Goal: Find specific page/section: Find specific page/section

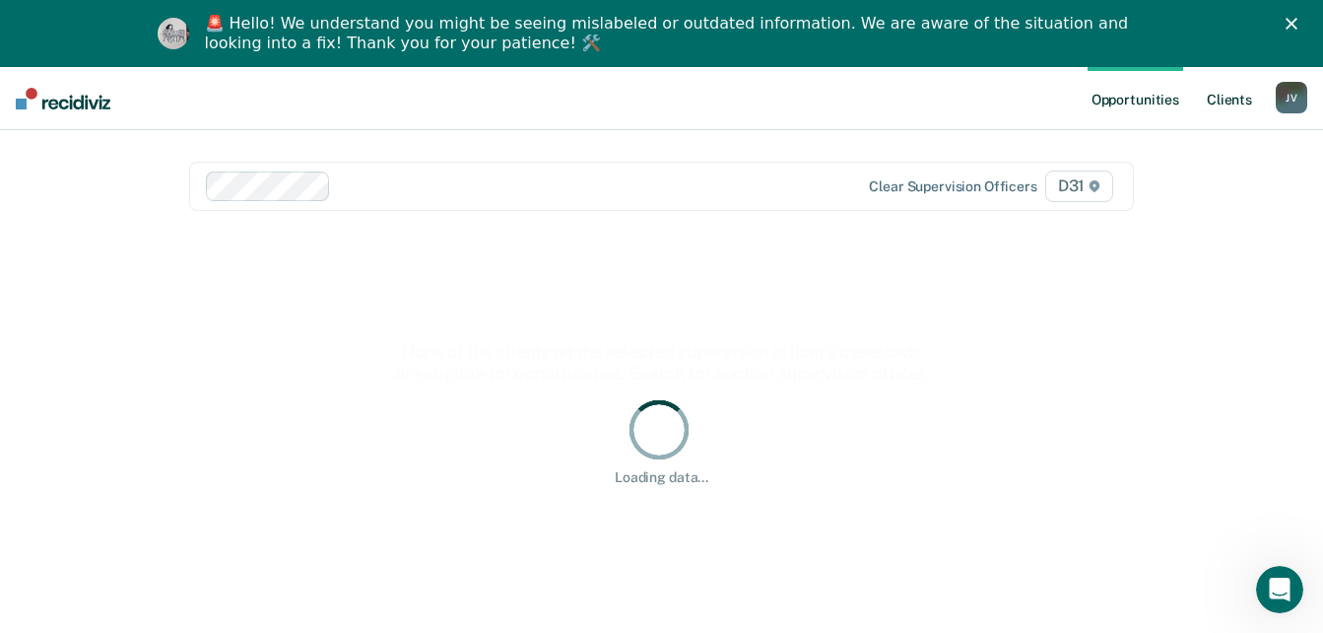
click at [1229, 102] on link "Client s" at bounding box center [1229, 98] width 53 height 63
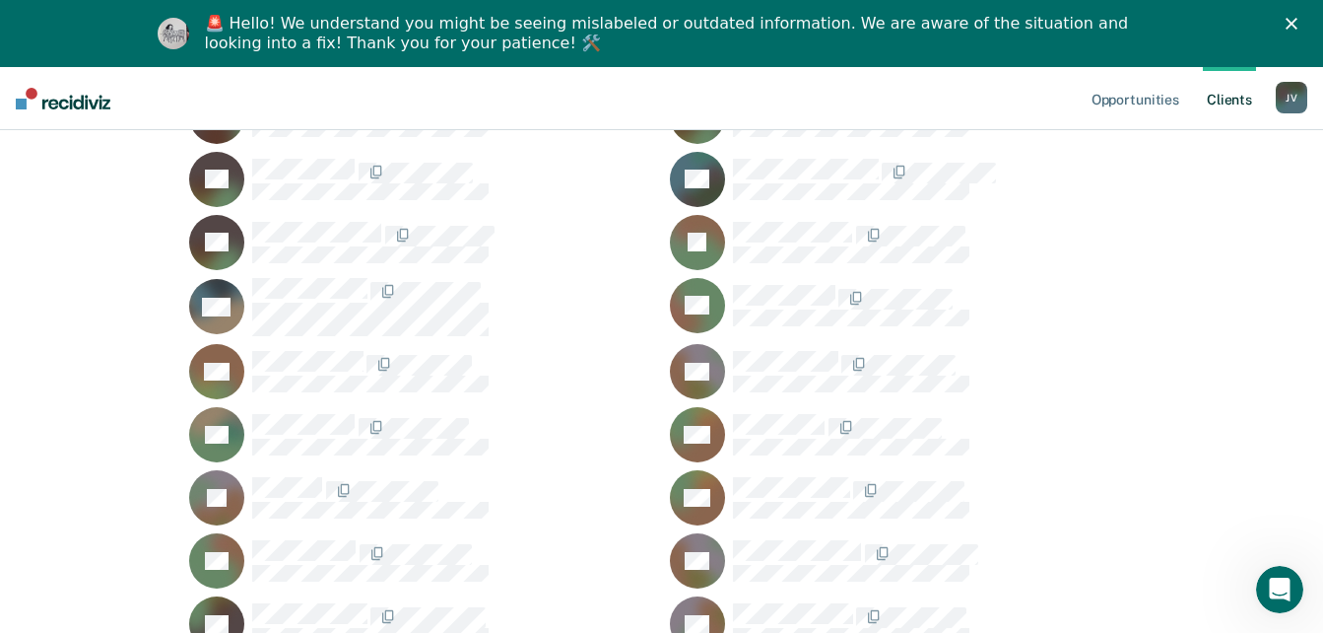
scroll to position [3252, 0]
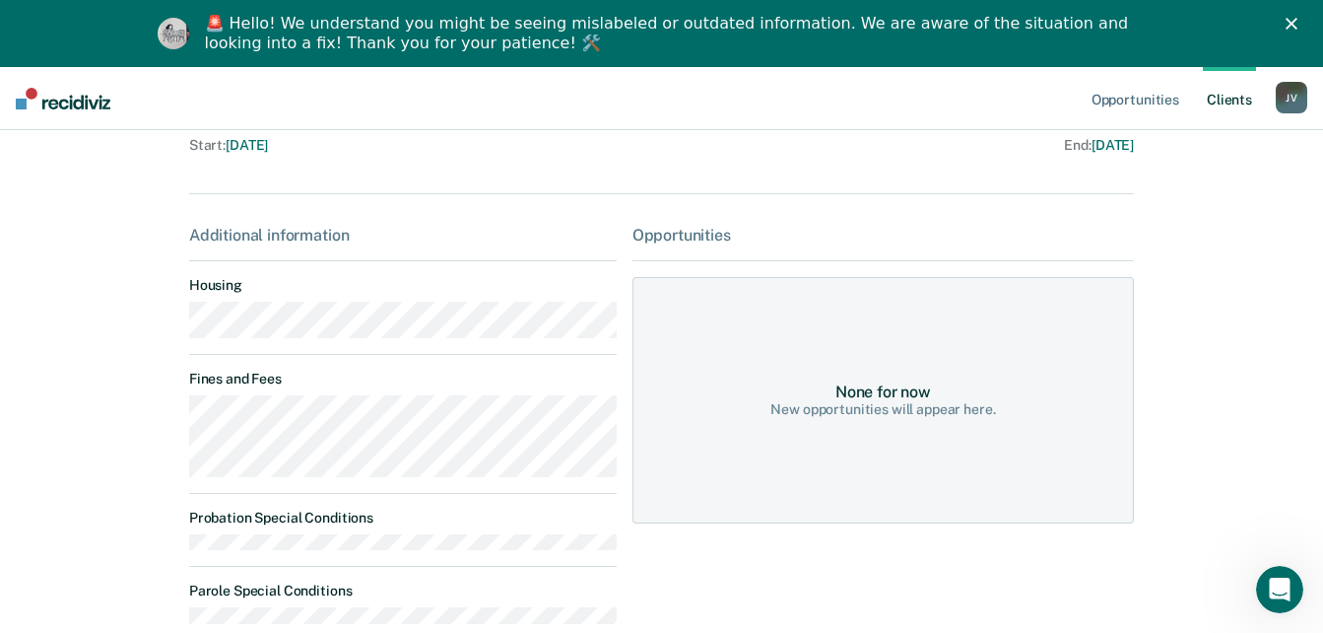
scroll to position [336, 0]
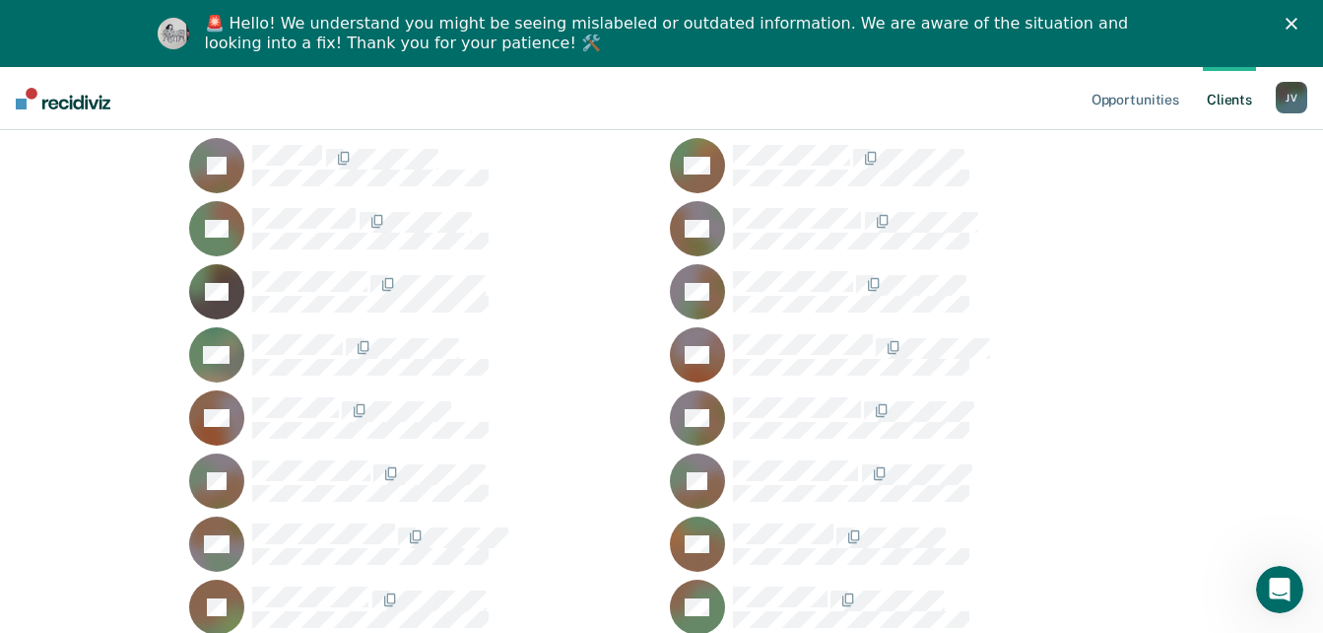
scroll to position [3548, 0]
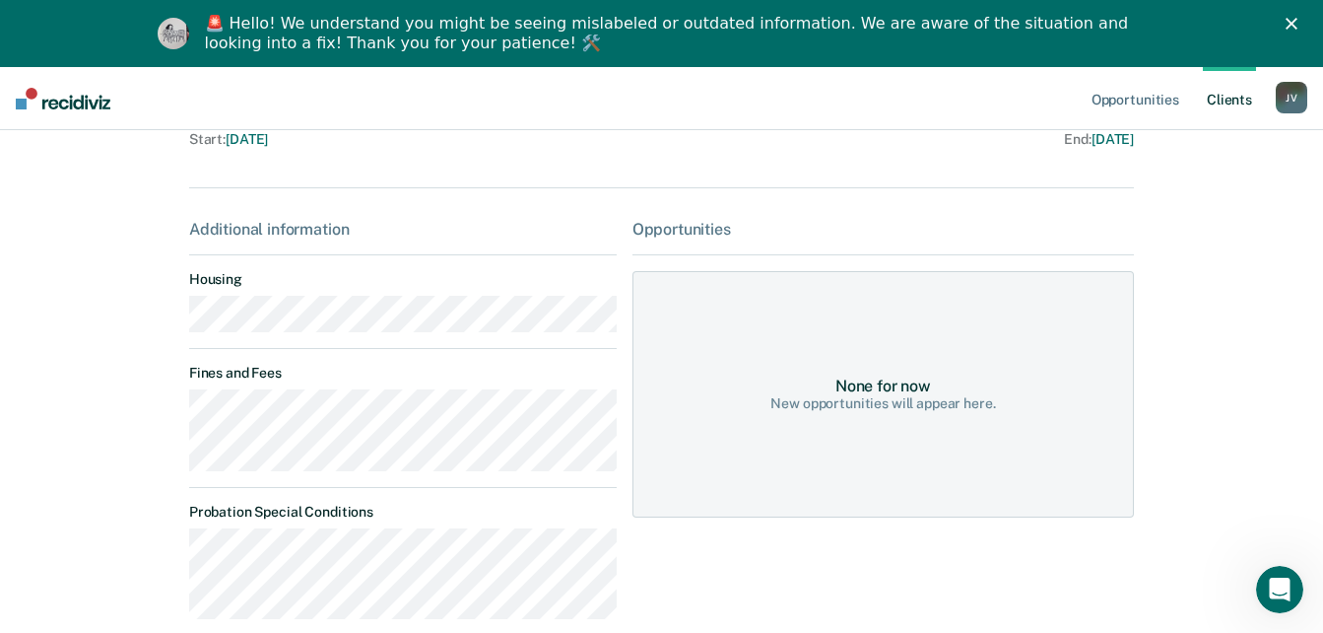
scroll to position [296, 0]
